Goal: Entertainment & Leisure: Consume media (video, audio)

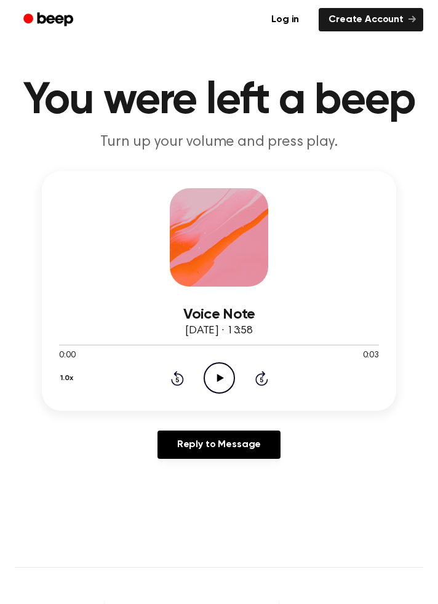
click at [216, 375] on icon at bounding box center [219, 378] width 7 height 8
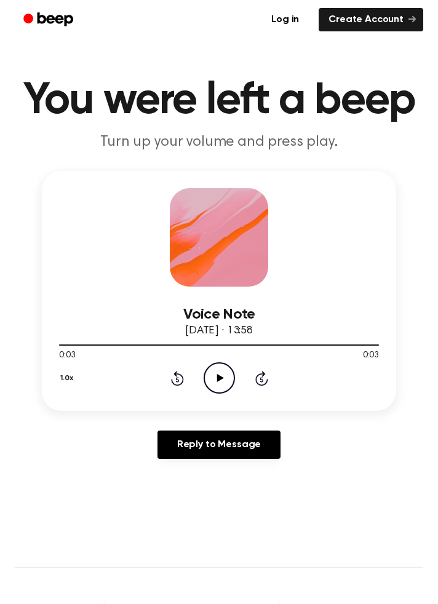
click at [221, 378] on icon at bounding box center [219, 378] width 7 height 8
click at [220, 378] on icon at bounding box center [219, 378] width 7 height 8
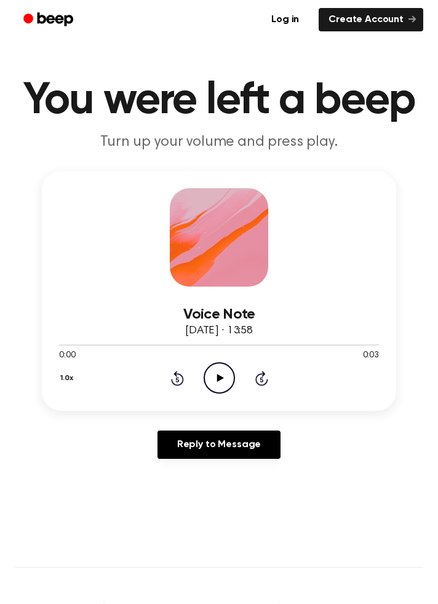
click at [229, 365] on icon "Play Audio" at bounding box center [219, 377] width 31 height 31
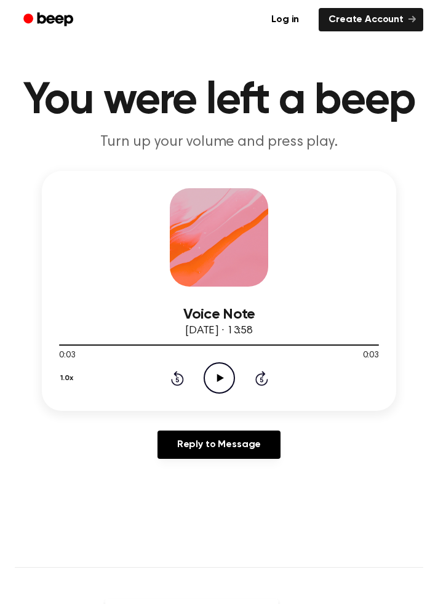
click at [216, 379] on icon "Play Audio" at bounding box center [219, 377] width 31 height 31
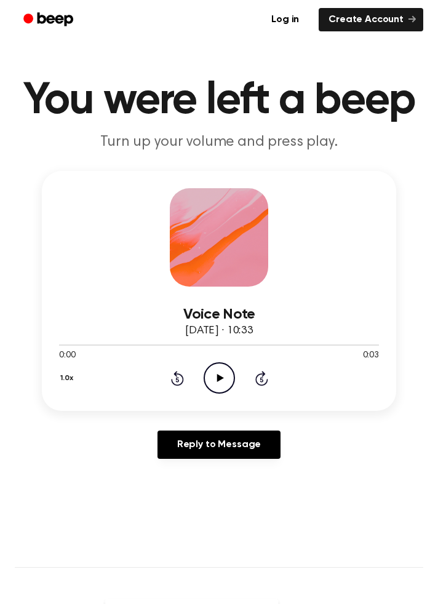
click at [226, 383] on icon "Play Audio" at bounding box center [219, 377] width 31 height 31
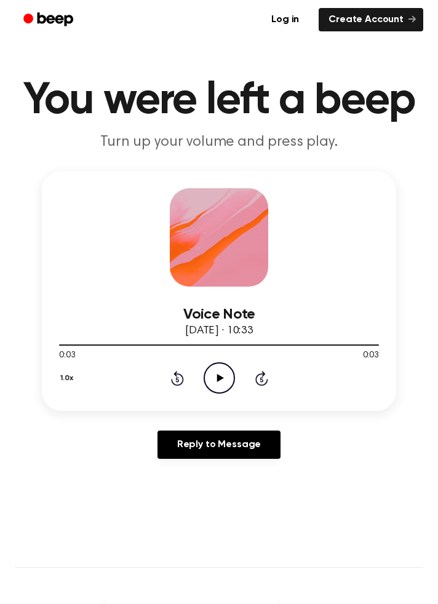
click at [225, 376] on icon "Play Audio" at bounding box center [219, 377] width 31 height 31
click at [219, 376] on icon at bounding box center [219, 378] width 7 height 8
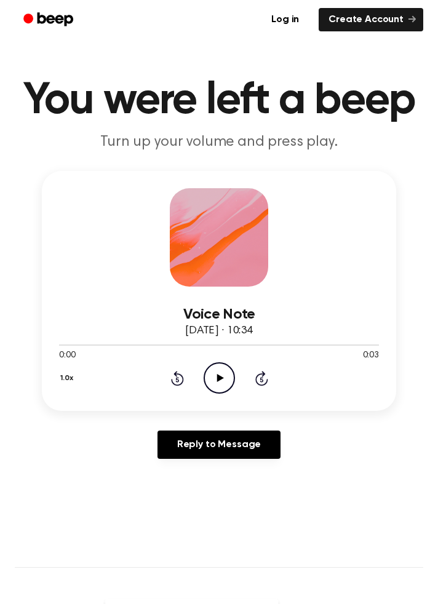
click at [218, 378] on icon at bounding box center [219, 378] width 7 height 8
click at [227, 378] on icon "Play Audio" at bounding box center [219, 377] width 31 height 31
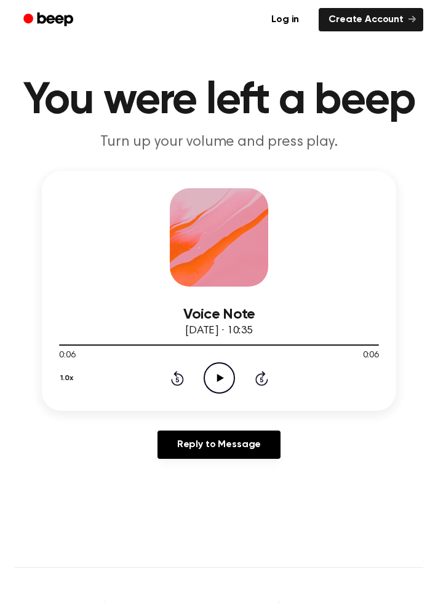
click at [221, 381] on icon "Play Audio" at bounding box center [219, 377] width 31 height 31
click at [228, 375] on icon "Play Audio" at bounding box center [219, 377] width 31 height 31
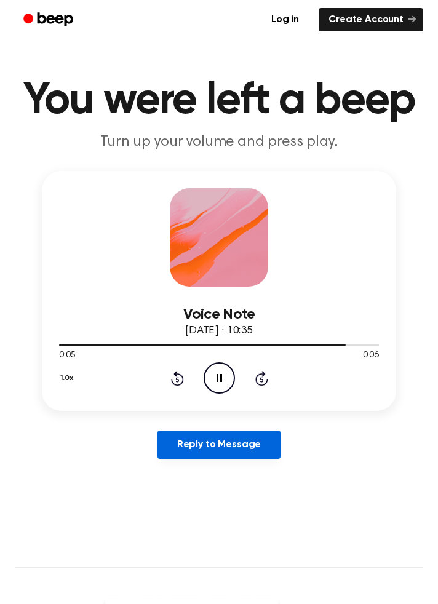
click at [223, 447] on link "Reply to Message" at bounding box center [218, 444] width 123 height 28
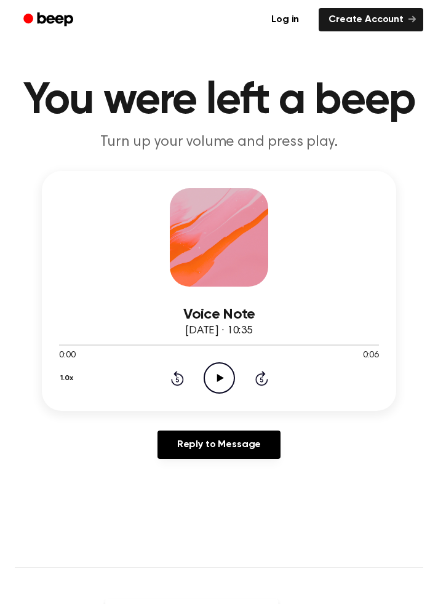
click at [223, 375] on icon "Play Audio" at bounding box center [219, 377] width 31 height 31
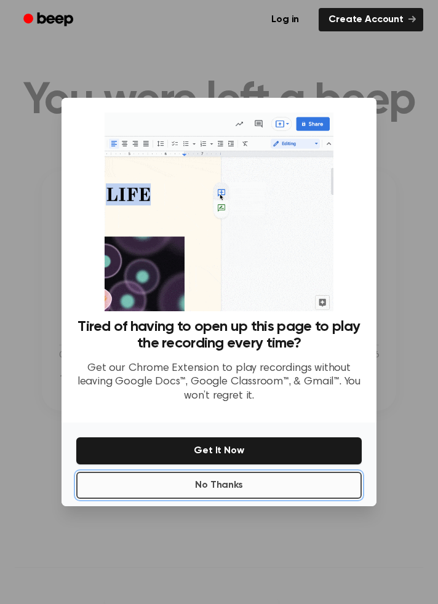
click at [239, 499] on button "No Thanks" at bounding box center [218, 485] width 285 height 27
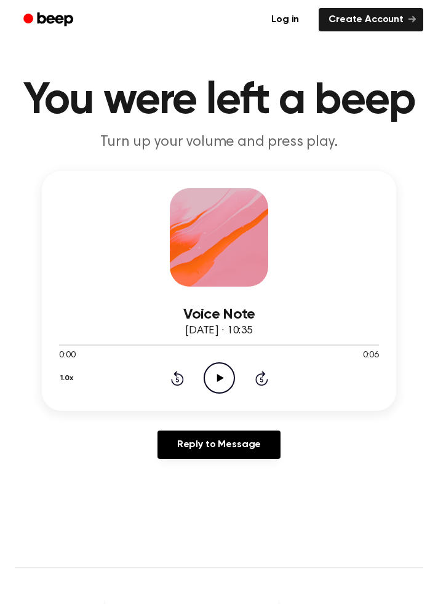
click at [225, 371] on icon "Play Audio" at bounding box center [219, 377] width 31 height 31
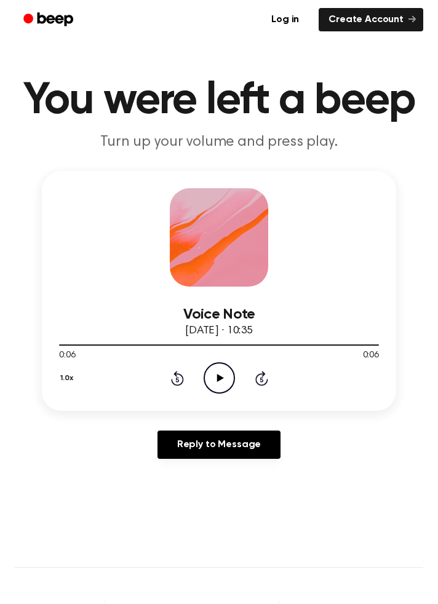
click at [230, 373] on icon "Play Audio" at bounding box center [219, 377] width 31 height 31
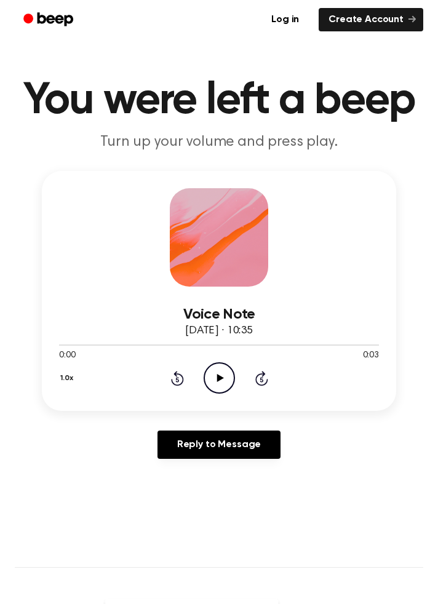
click at [219, 384] on icon "Play Audio" at bounding box center [219, 377] width 31 height 31
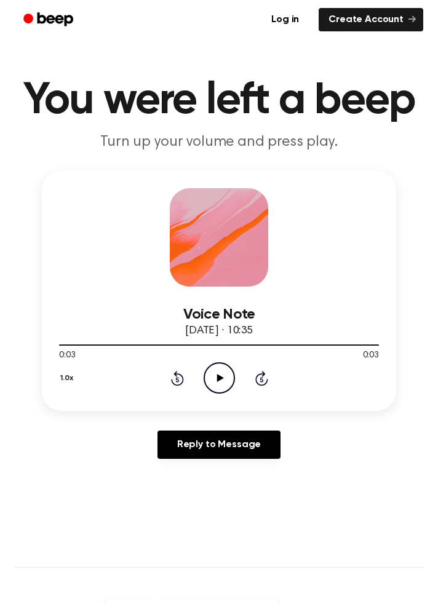
click at [226, 374] on icon "Play Audio" at bounding box center [219, 377] width 31 height 31
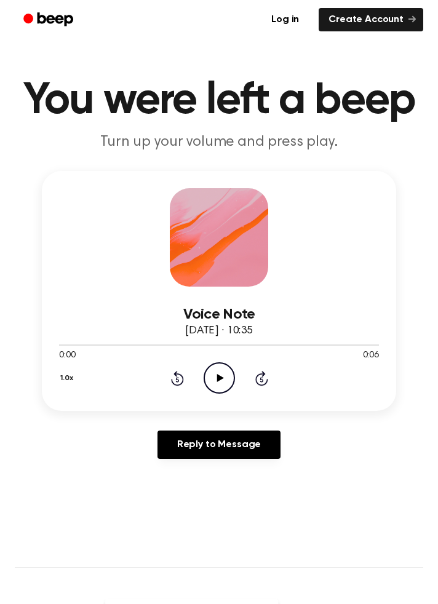
click at [224, 375] on icon "Play Audio" at bounding box center [219, 377] width 31 height 31
click at [220, 381] on icon "Play Audio" at bounding box center [219, 377] width 31 height 31
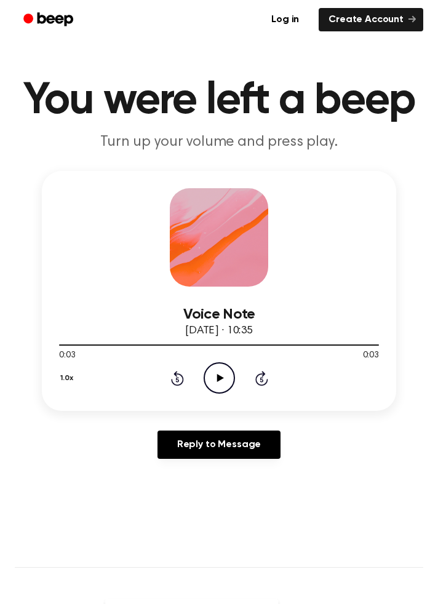
click at [232, 382] on icon "Play Audio" at bounding box center [219, 377] width 31 height 31
click at [226, 375] on icon "Play Audio" at bounding box center [219, 377] width 31 height 31
click at [228, 376] on icon "Play Audio" at bounding box center [219, 377] width 31 height 31
click at [222, 380] on icon "Play Audio" at bounding box center [219, 377] width 31 height 31
click at [224, 379] on icon "Play Audio" at bounding box center [219, 377] width 31 height 31
